Goal: Check status: Check status

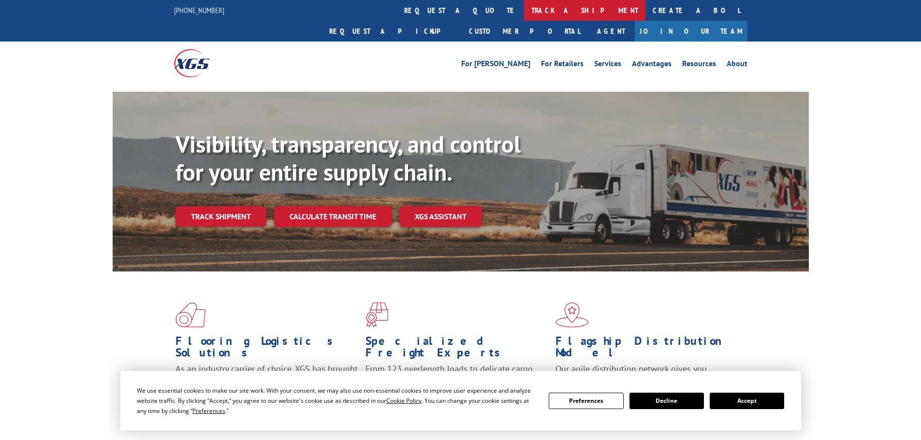
click at [524, 9] on link "track a shipment" at bounding box center [584, 10] width 121 height 21
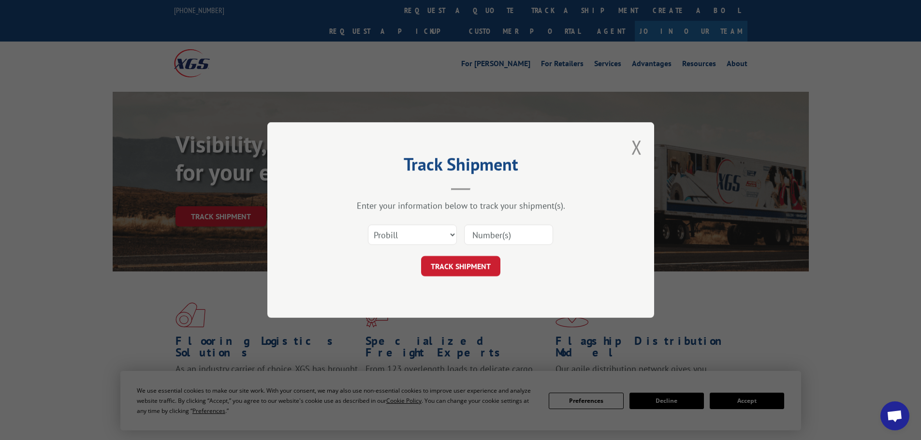
click at [476, 233] on input at bounding box center [508, 235] width 89 height 20
paste input "421485"
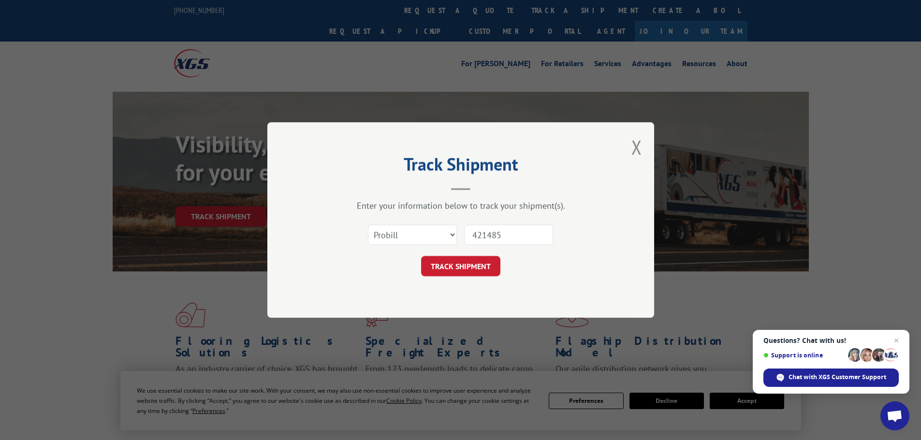
type input "421485"
click at [417, 231] on select "Select category... Probill BOL PO" at bounding box center [412, 235] width 89 height 20
select select "bol"
click at [368, 225] on select "Select category... Probill BOL PO" at bounding box center [412, 235] width 89 height 20
click at [444, 272] on button "TRACK SHIPMENT" at bounding box center [460, 266] width 79 height 20
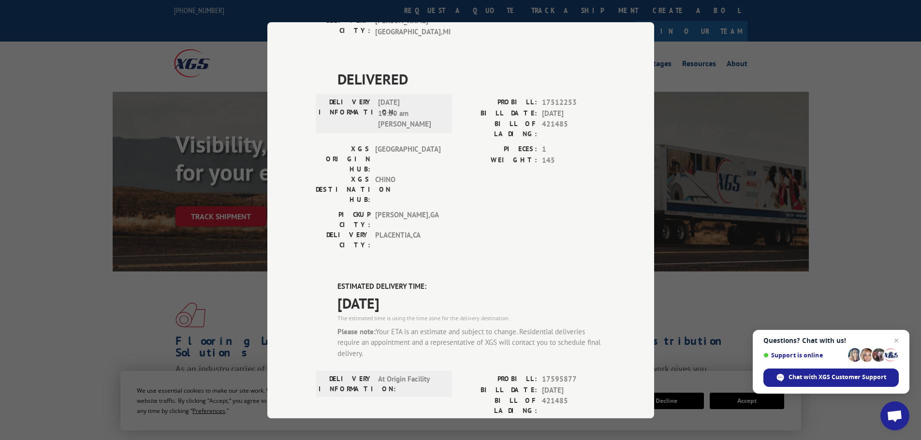
scroll to position [225, 0]
